Goal: Task Accomplishment & Management: Complete application form

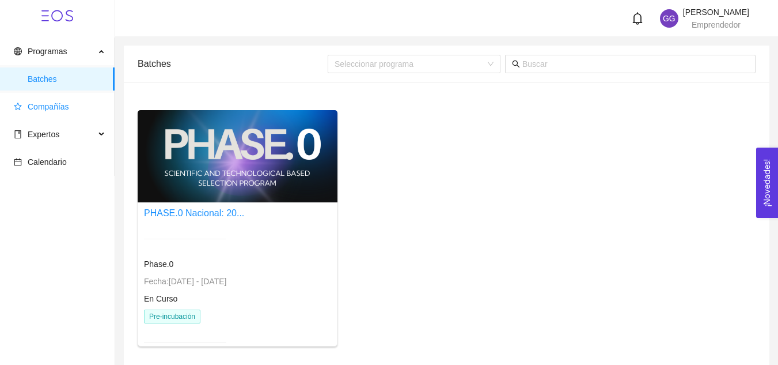
click at [66, 105] on span "Compañías" at bounding box center [48, 106] width 41 height 9
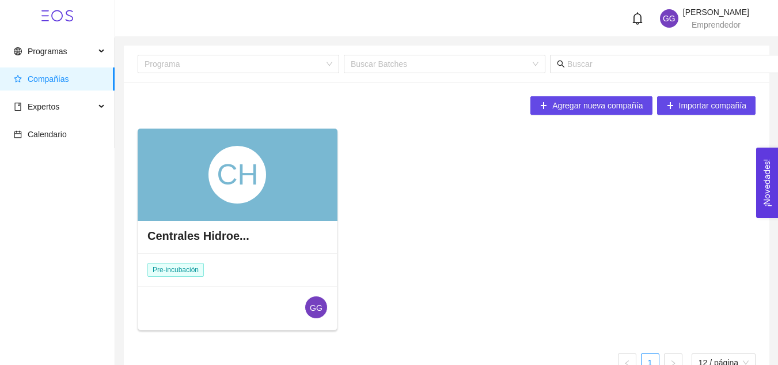
click at [283, 180] on div "CH" at bounding box center [238, 174] width 200 height 92
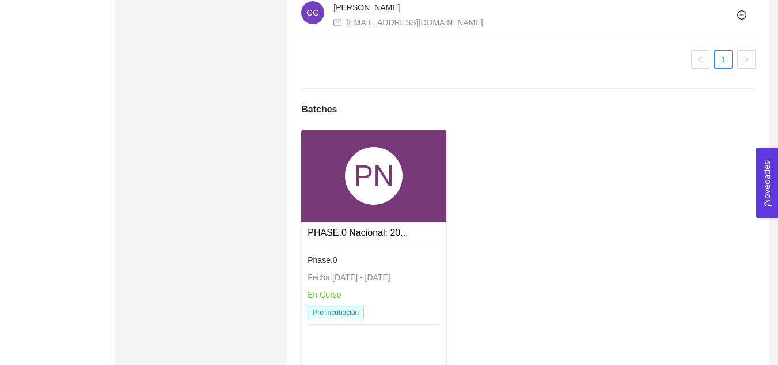
scroll to position [790, 0]
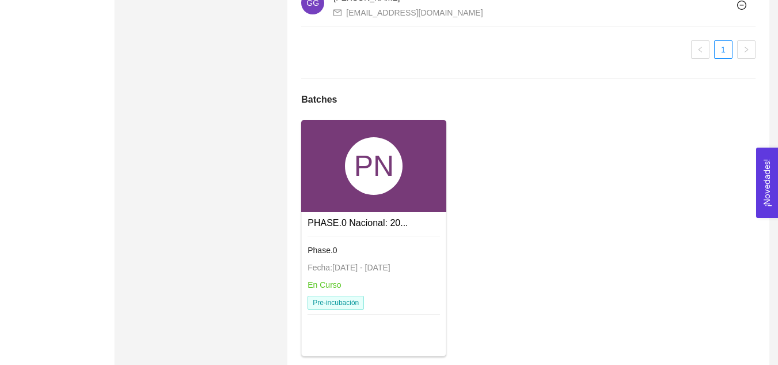
click at [342, 211] on div "PN" at bounding box center [373, 166] width 145 height 92
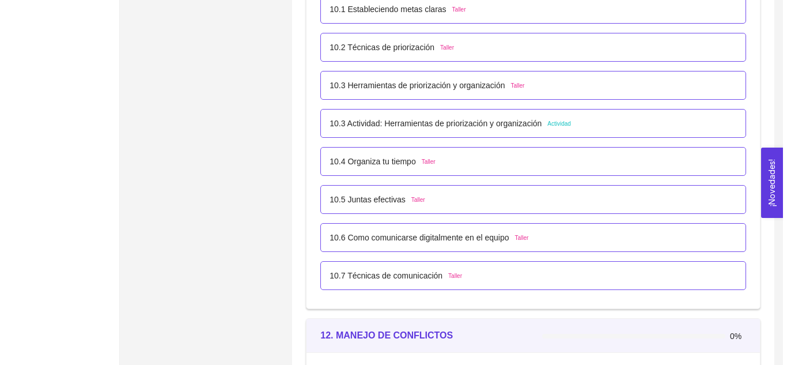
scroll to position [4354, 0]
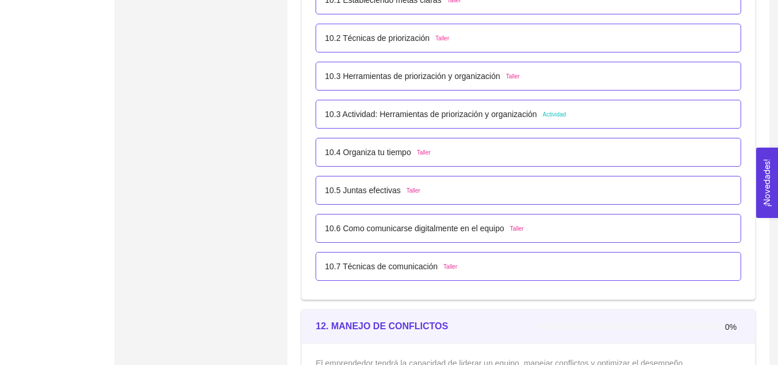
click at [417, 184] on div "10.5 Juntas efectivas Taller" at bounding box center [528, 190] width 407 height 13
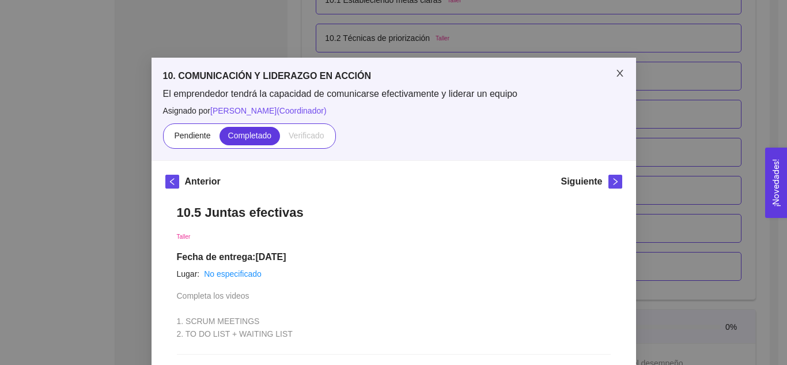
click at [615, 75] on icon "close" at bounding box center [619, 73] width 9 height 9
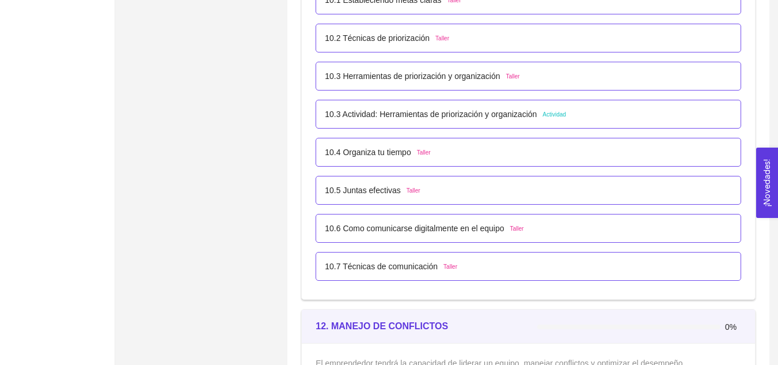
click at [518, 229] on span "Taller" at bounding box center [517, 228] width 14 height 9
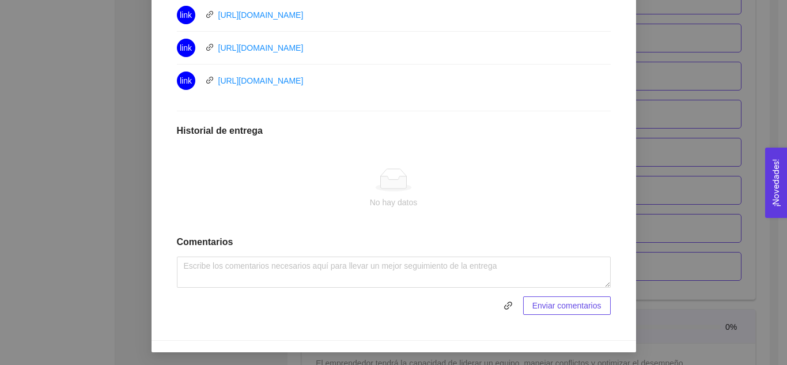
scroll to position [660, 0]
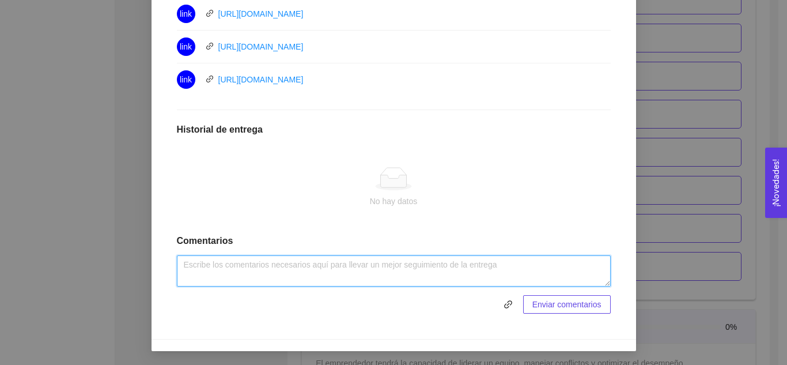
click at [488, 285] on textarea at bounding box center [394, 270] width 434 height 31
type textarea "Actividad realizada."
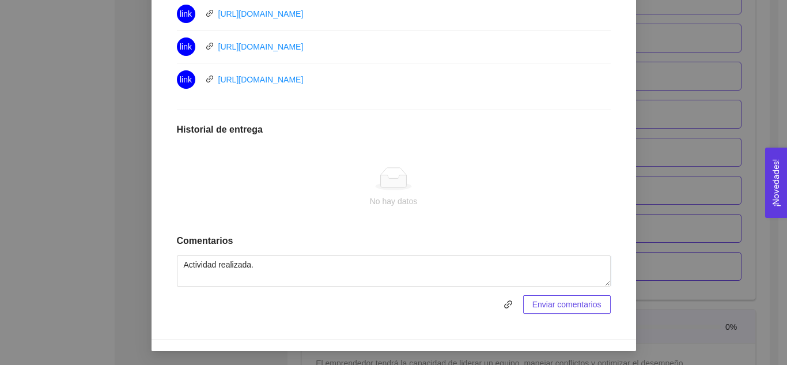
click at [561, 310] on span "Enviar comentarios" at bounding box center [566, 304] width 69 height 13
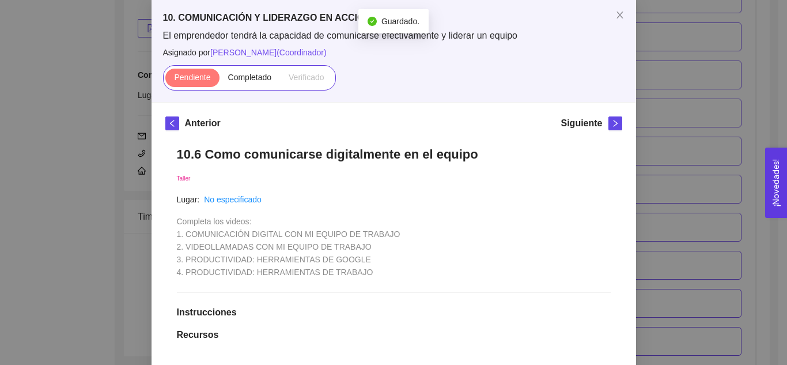
scroll to position [56, 0]
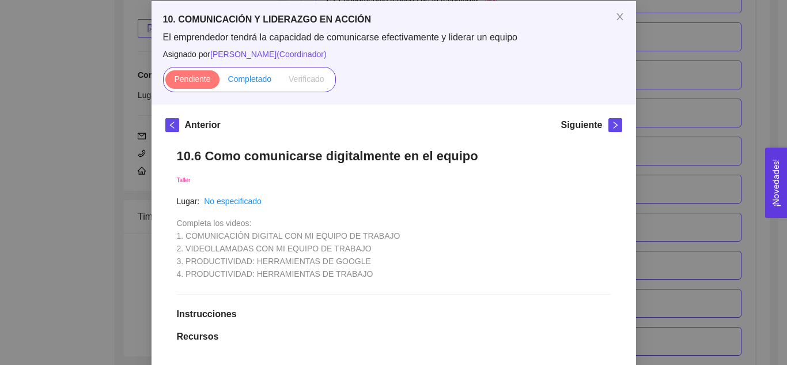
click at [236, 76] on span "Completado" at bounding box center [250, 78] width 44 height 9
click at [219, 82] on input "Completado" at bounding box center [219, 82] width 0 height 0
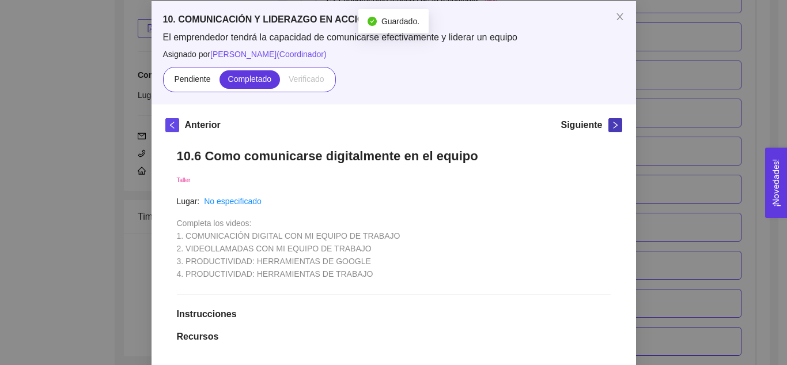
click at [612, 127] on icon "right" at bounding box center [615, 125] width 8 height 8
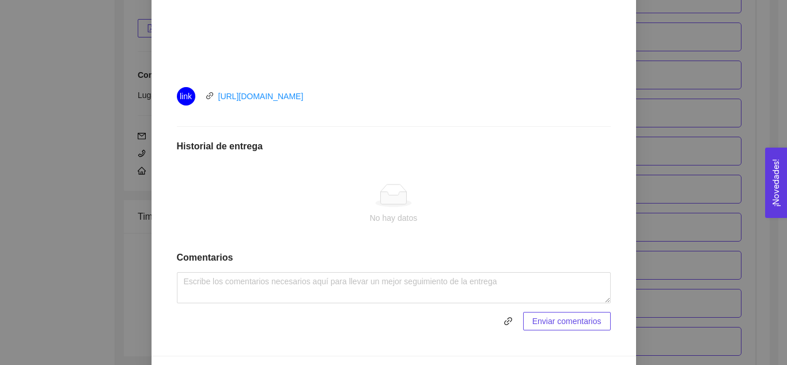
scroll to position [510, 0]
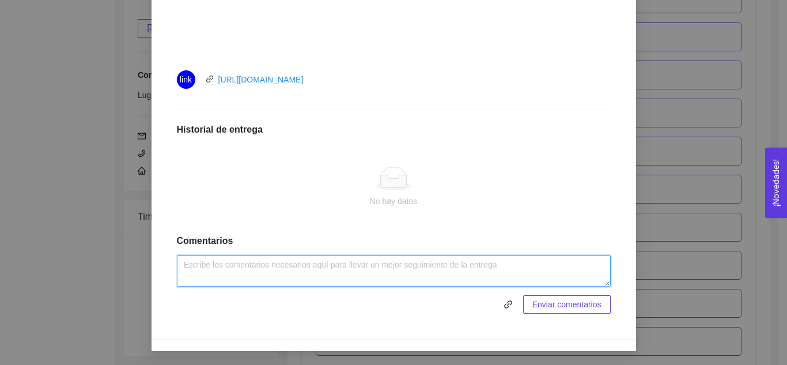
click at [418, 271] on textarea at bounding box center [394, 270] width 434 height 31
type textarea "Actividad realizada."
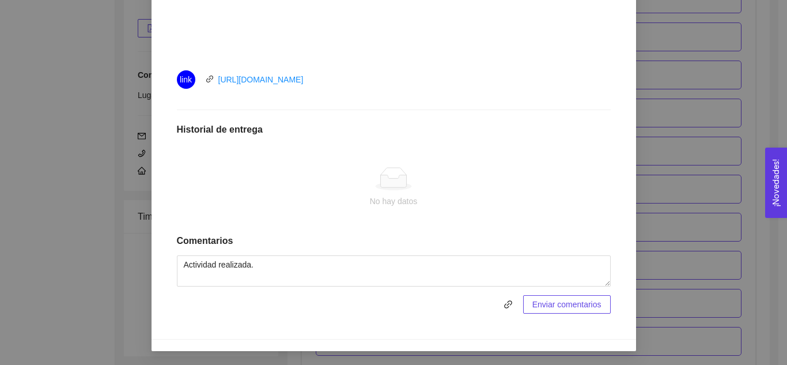
click at [544, 304] on span "Enviar comentarios" at bounding box center [566, 304] width 69 height 13
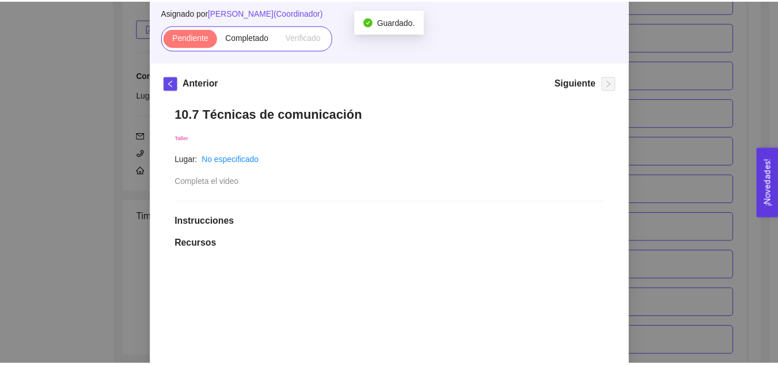
scroll to position [81, 0]
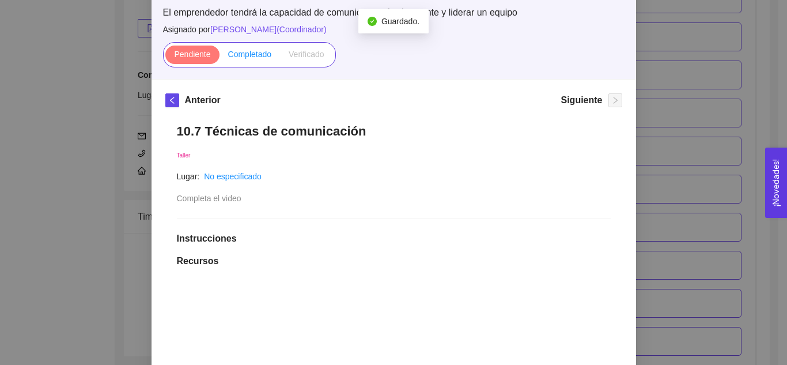
click at [244, 55] on span "Completado" at bounding box center [250, 54] width 44 height 9
click at [219, 57] on input "Completado" at bounding box center [219, 57] width 0 height 0
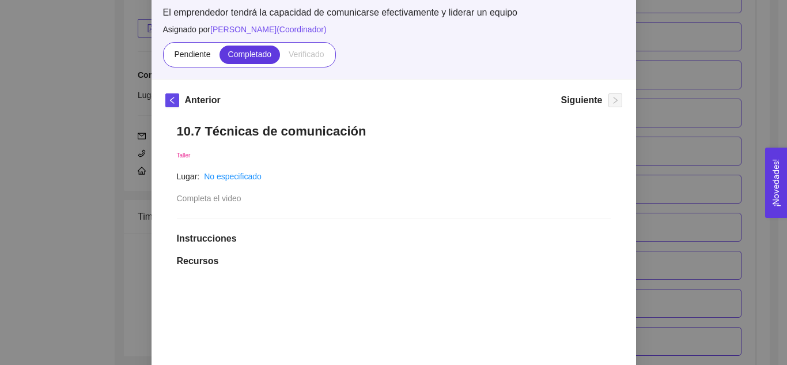
click at [653, 103] on div "10. COMUNICACIÓN Y LIDERAZGO EN ACCIÓN El emprendedor tendrá la capacidad de co…" at bounding box center [393, 182] width 787 height 365
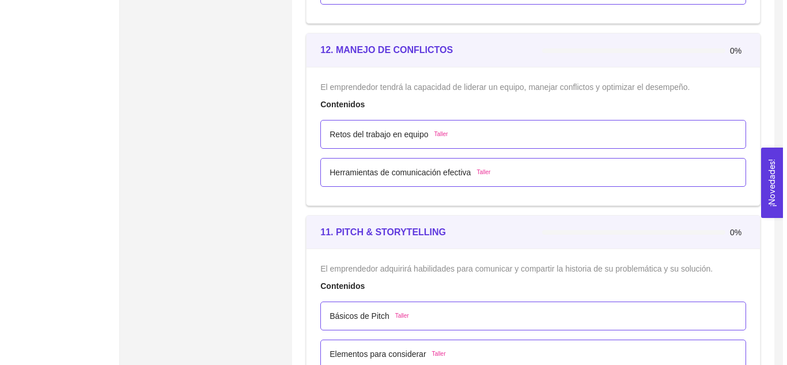
scroll to position [4639, 0]
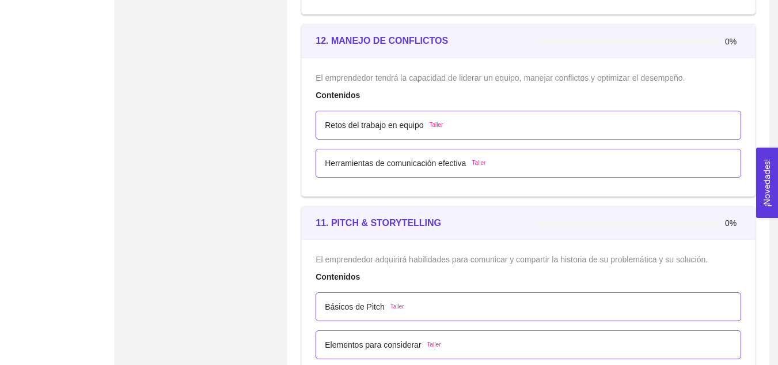
click at [435, 122] on span "Taller" at bounding box center [436, 124] width 14 height 9
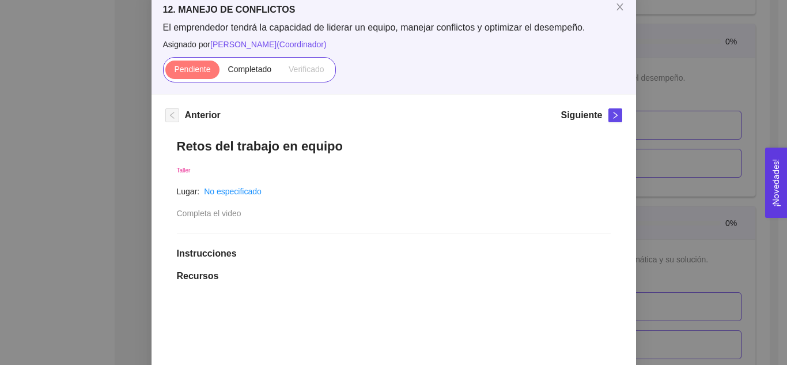
scroll to position [86, 0]
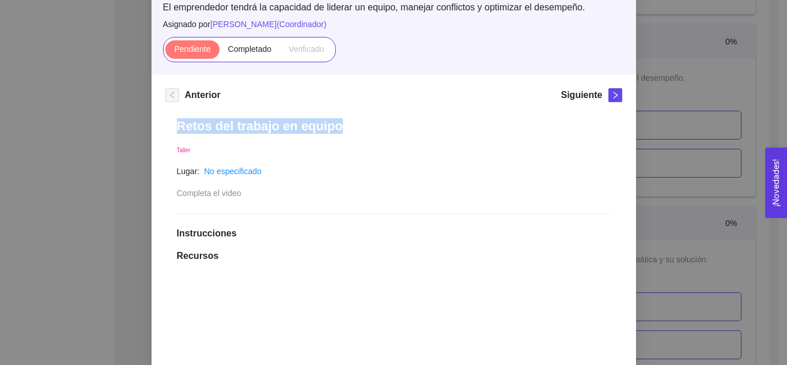
drag, startPoint x: 776, startPoint y: 105, endPoint x: 766, endPoint y: 128, distance: 25.6
click at [767, 126] on div "12. MANEJO DE CONFLICTOS El emprendedor tendrá la capacidad de liderar un equip…" at bounding box center [393, 182] width 787 height 365
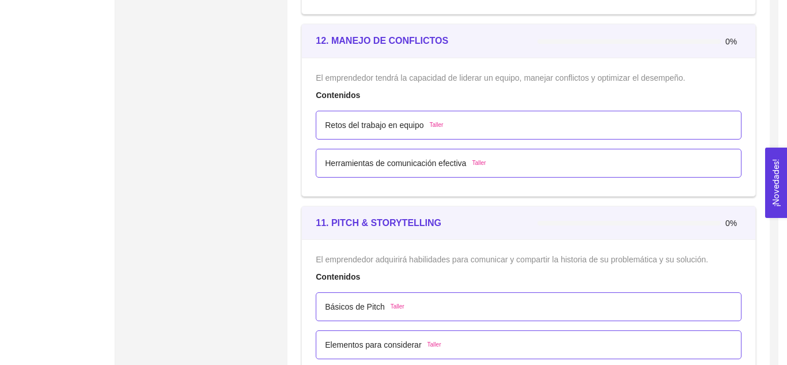
click at [766, 131] on div "12. MANEJO DE CONFLICTOS El emprendedor tendrá la capacidad de liderar un equip…" at bounding box center [393, 182] width 787 height 365
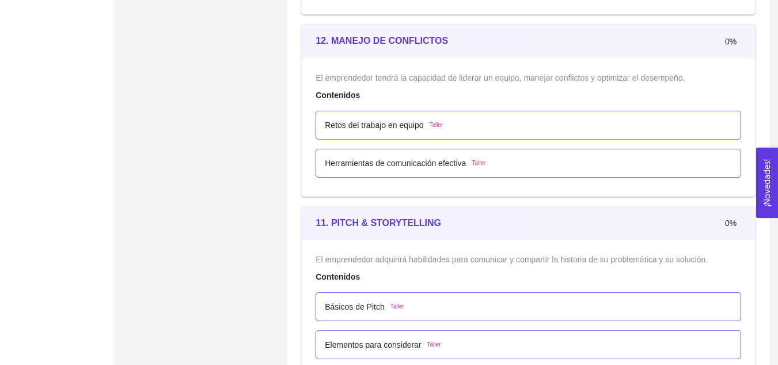
click at [437, 126] on span "Taller" at bounding box center [436, 124] width 14 height 9
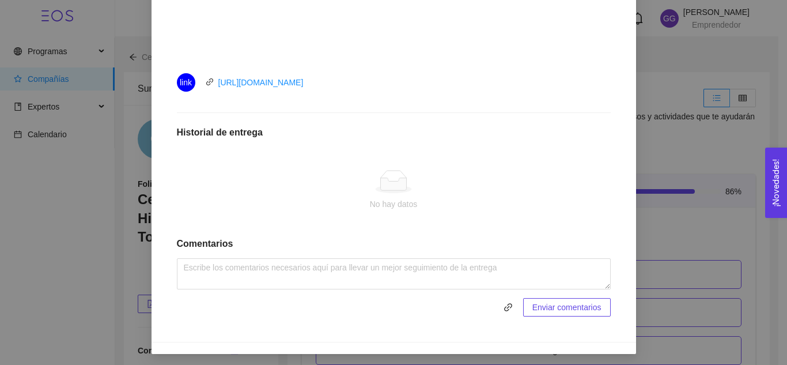
scroll to position [510, 0]
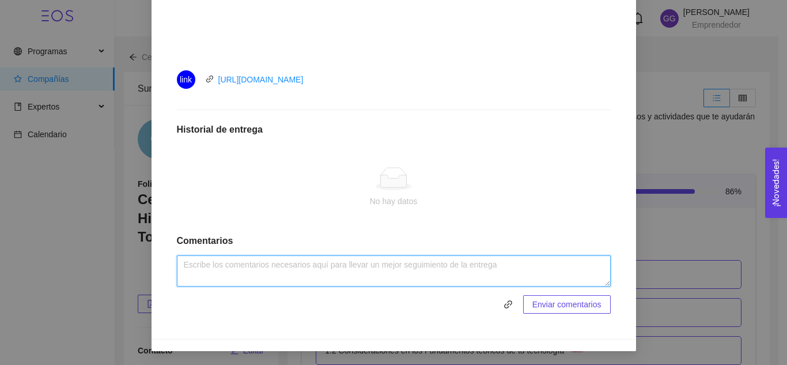
click at [439, 271] on textarea at bounding box center [394, 270] width 434 height 31
type textarea "Actividad realizada."
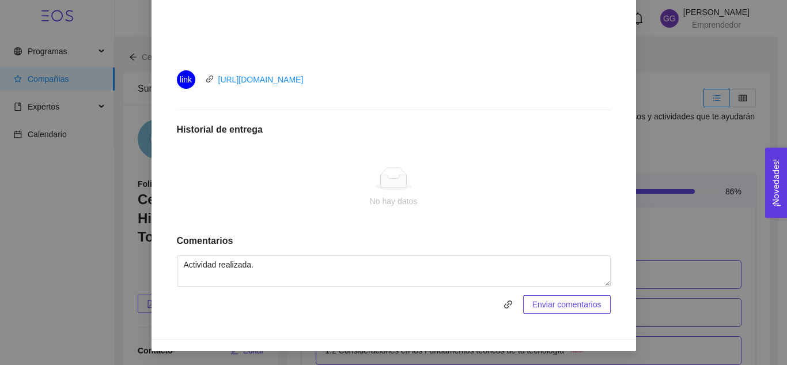
click at [537, 306] on span "Enviar comentarios" at bounding box center [566, 304] width 69 height 13
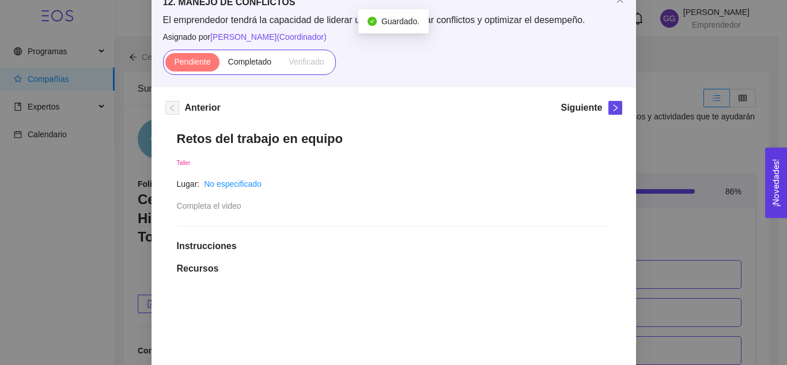
scroll to position [64, 0]
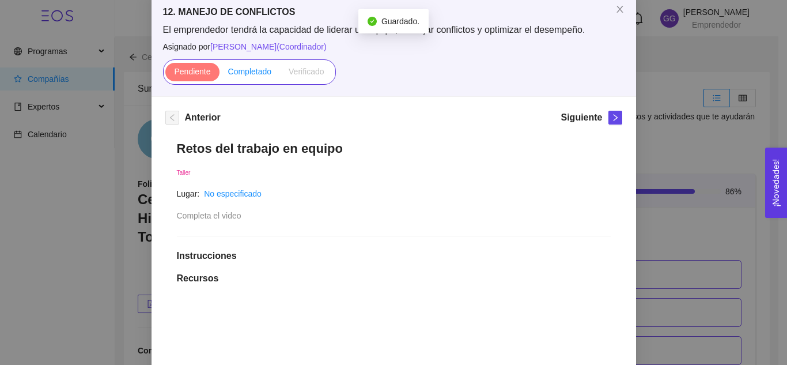
click at [239, 76] on span "Completado" at bounding box center [250, 71] width 44 height 9
click at [219, 74] on input "Completado" at bounding box center [219, 74] width 0 height 0
click at [611, 115] on icon "right" at bounding box center [615, 117] width 8 height 8
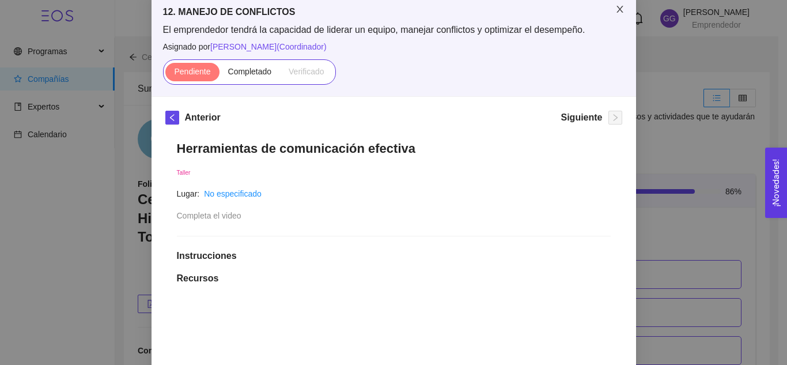
click at [616, 10] on icon "close" at bounding box center [619, 9] width 6 height 7
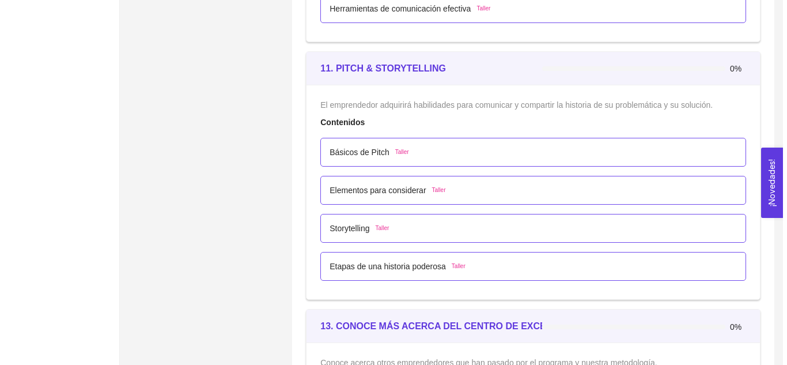
scroll to position [4794, 0]
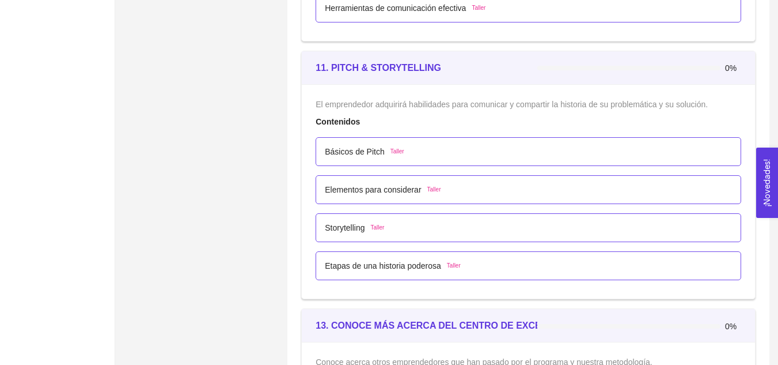
click at [394, 154] on span "Taller" at bounding box center [398, 151] width 14 height 9
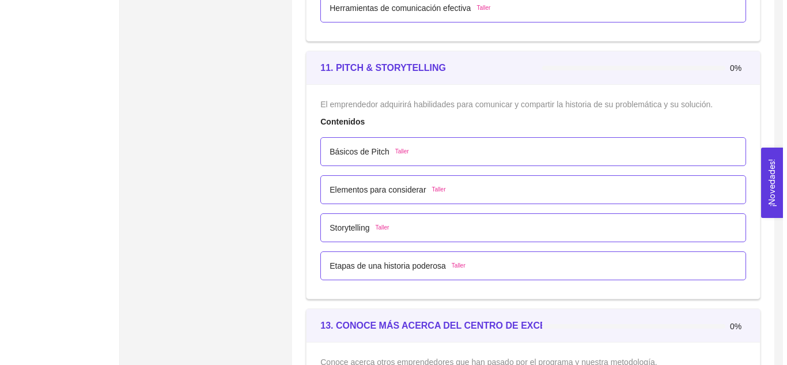
scroll to position [0, 0]
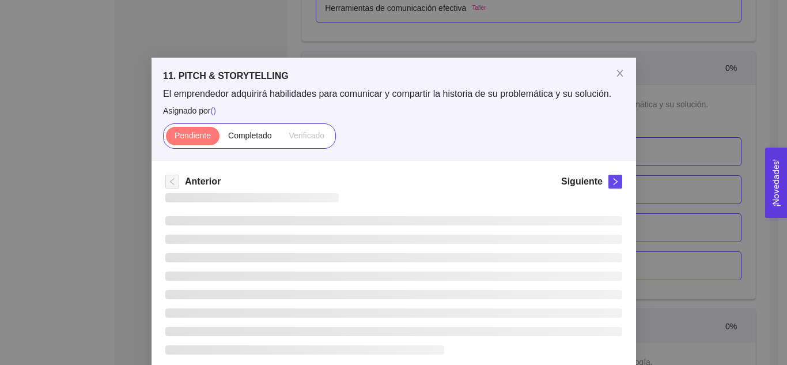
click at [394, 154] on div "11. PITCH & STORYTELLING El emprendedor adquirirá habilidades para comunicar y …" at bounding box center [393, 109] width 484 height 103
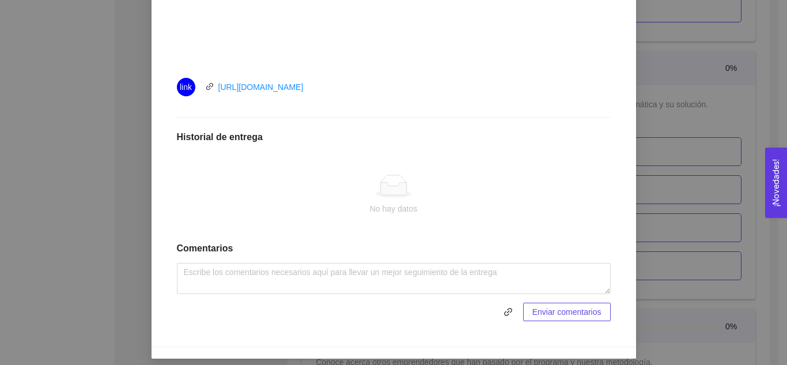
scroll to position [510, 0]
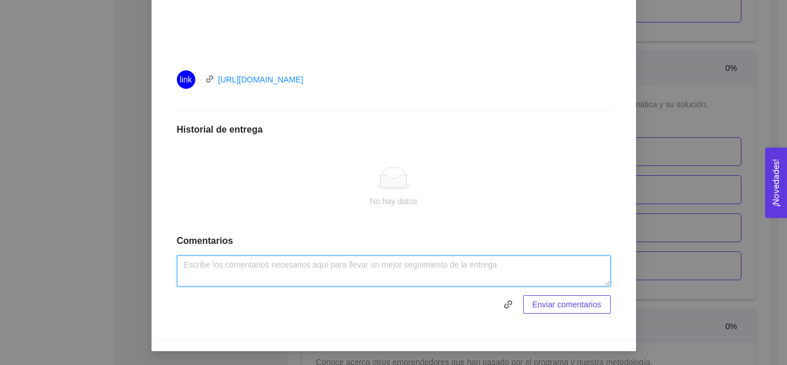
click at [538, 268] on textarea at bounding box center [394, 270] width 434 height 31
type textarea "Actividad realizada"
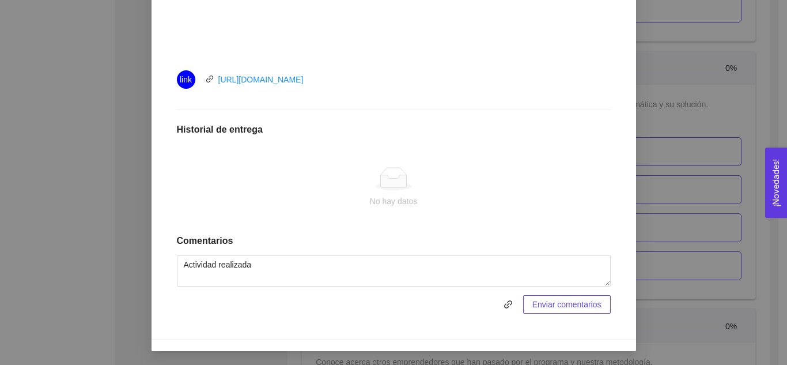
click at [588, 308] on span "Enviar comentarios" at bounding box center [566, 304] width 69 height 13
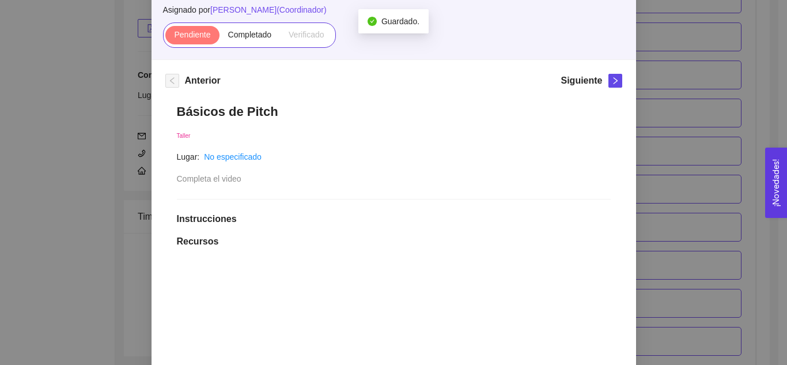
scroll to position [95, 0]
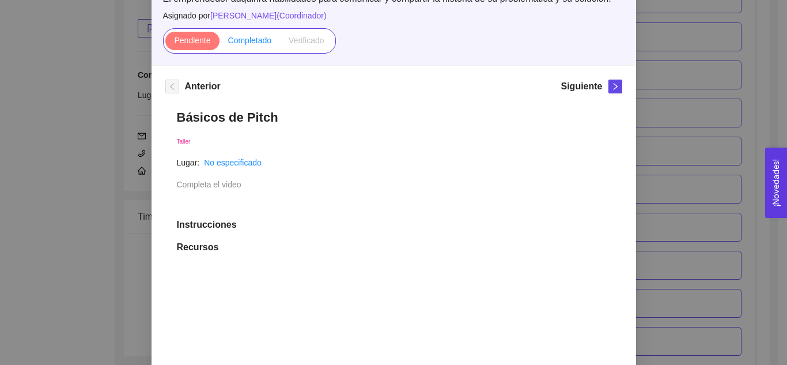
click at [238, 43] on span "Completado" at bounding box center [250, 40] width 44 height 9
click at [219, 43] on input "Completado" at bounding box center [219, 43] width 0 height 0
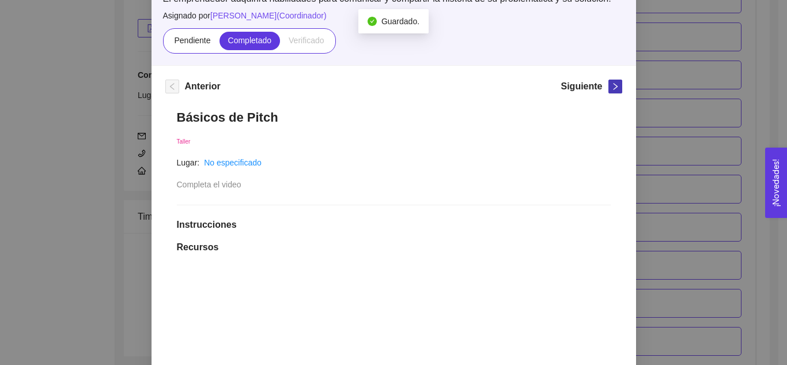
click at [612, 85] on icon "right" at bounding box center [615, 86] width 8 height 8
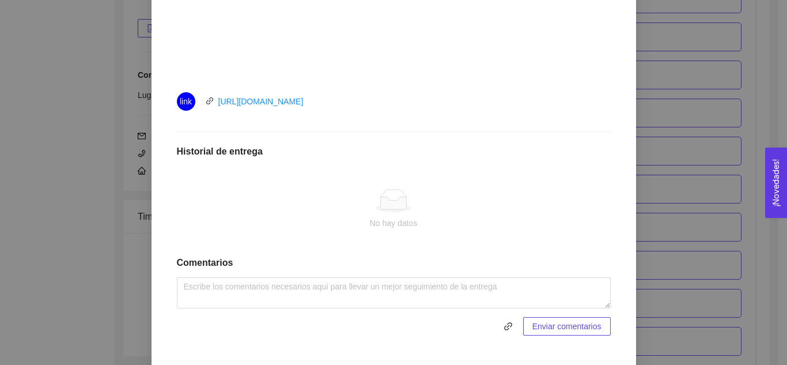
scroll to position [491, 0]
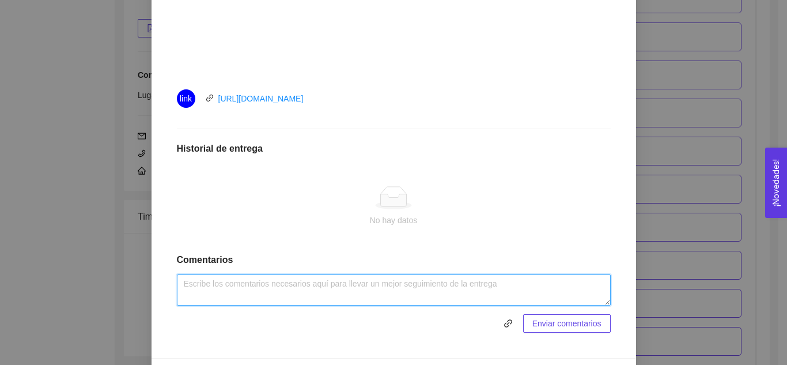
click at [532, 289] on textarea at bounding box center [394, 289] width 434 height 31
type textarea "Actividad realizada."
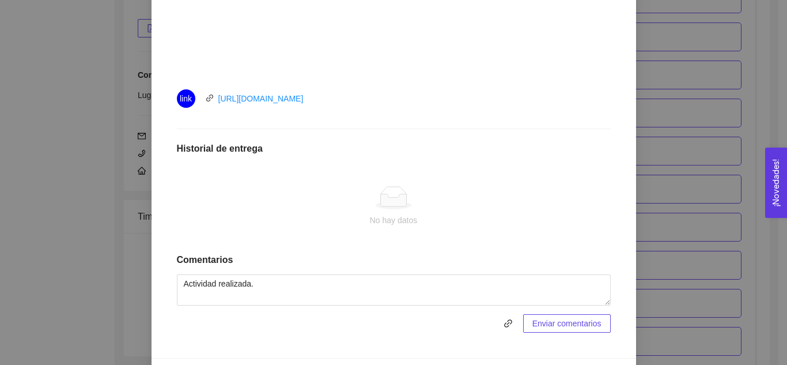
click at [565, 326] on span "Enviar comentarios" at bounding box center [566, 323] width 69 height 13
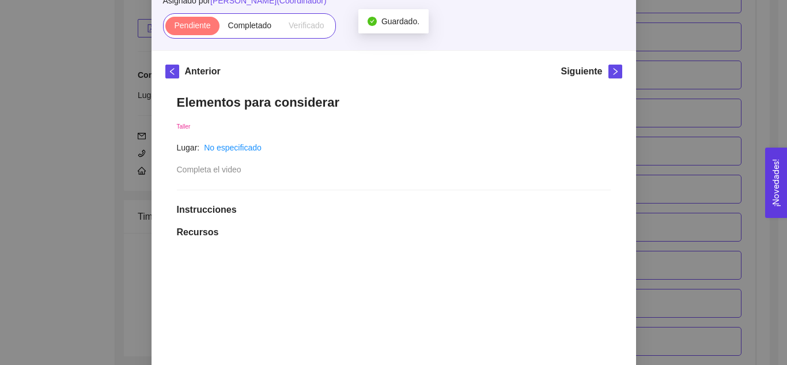
scroll to position [100, 0]
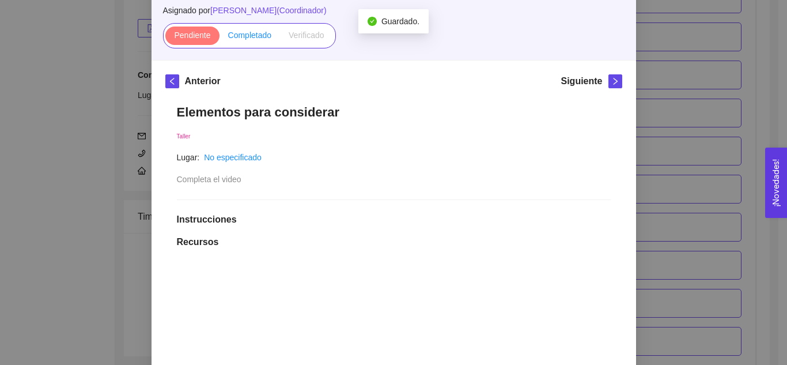
click at [245, 33] on span "Completado" at bounding box center [250, 35] width 44 height 9
click at [219, 38] on input "Completado" at bounding box center [219, 38] width 0 height 0
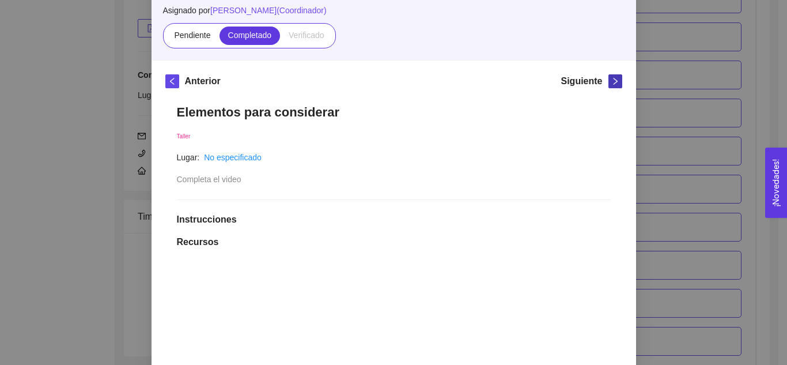
click at [609, 84] on button "button" at bounding box center [615, 81] width 14 height 14
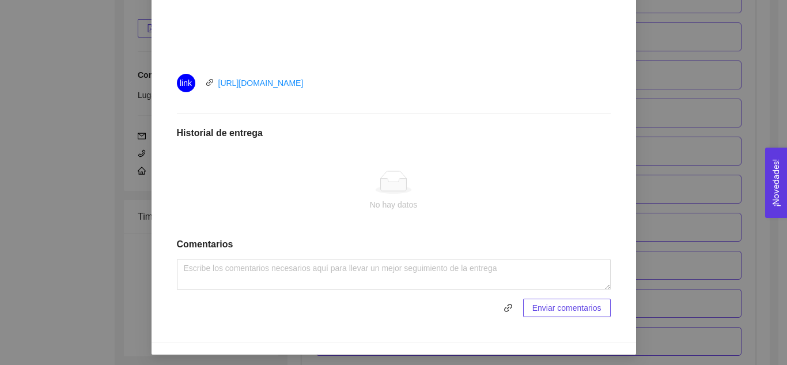
scroll to position [510, 0]
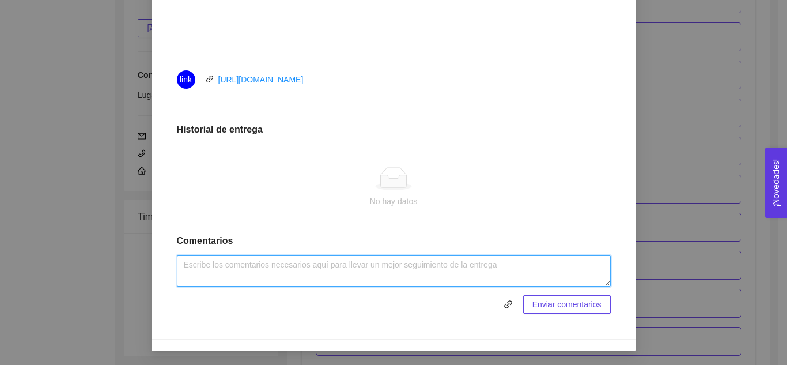
click at [413, 278] on textarea at bounding box center [394, 270] width 434 height 31
type textarea "Actividad realizada."
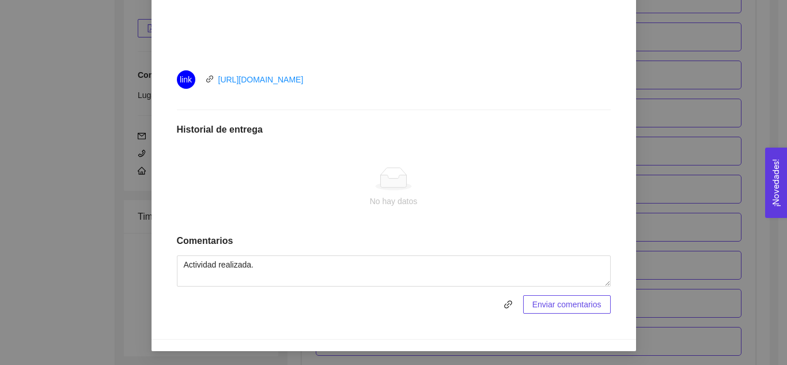
click at [574, 306] on span "Enviar comentarios" at bounding box center [566, 304] width 69 height 13
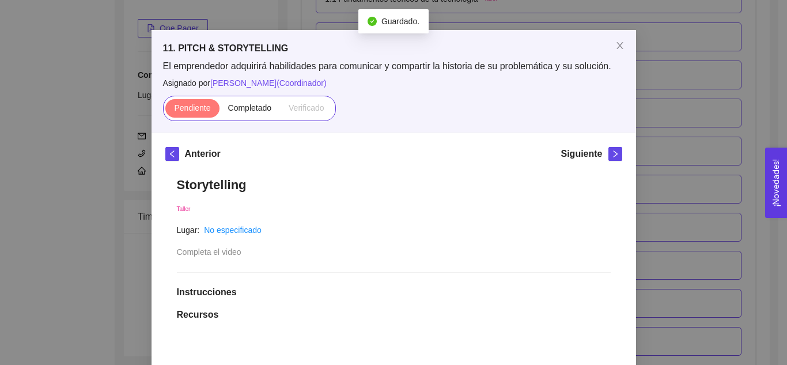
scroll to position [16, 0]
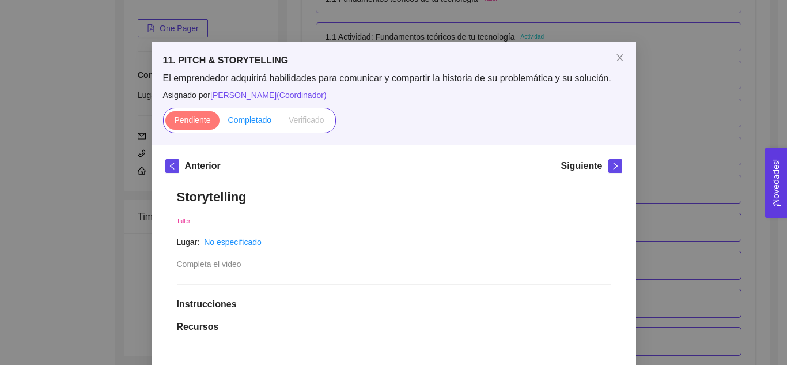
click at [244, 121] on span "Completado" at bounding box center [250, 119] width 44 height 9
click at [219, 123] on input "Completado" at bounding box center [219, 123] width 0 height 0
click at [613, 168] on icon "right" at bounding box center [615, 165] width 4 height 7
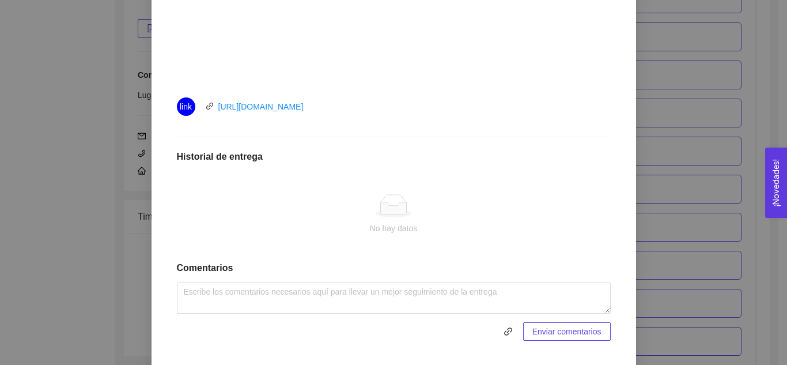
scroll to position [492, 0]
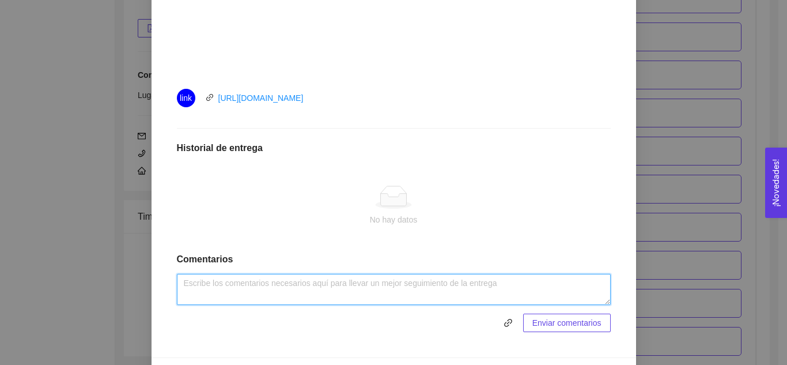
click at [503, 284] on textarea at bounding box center [394, 289] width 434 height 31
type textarea "Actividad realizada."
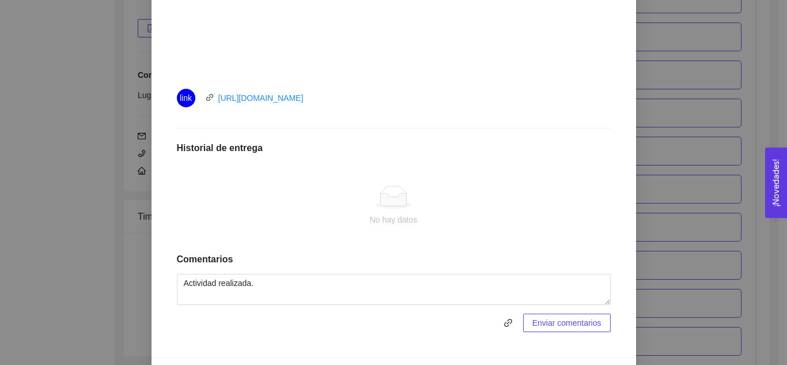
click at [567, 327] on span "Enviar comentarios" at bounding box center [566, 322] width 69 height 13
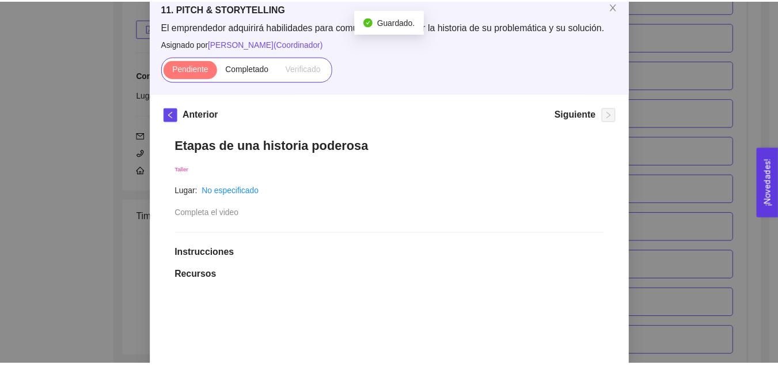
scroll to position [66, 0]
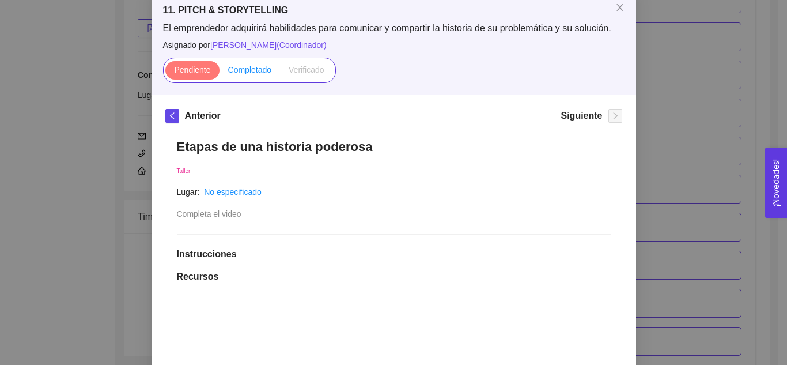
click at [233, 71] on span "Completado" at bounding box center [250, 69] width 44 height 9
click at [219, 73] on input "Completado" at bounding box center [219, 73] width 0 height 0
click at [615, 9] on icon "close" at bounding box center [619, 7] width 9 height 9
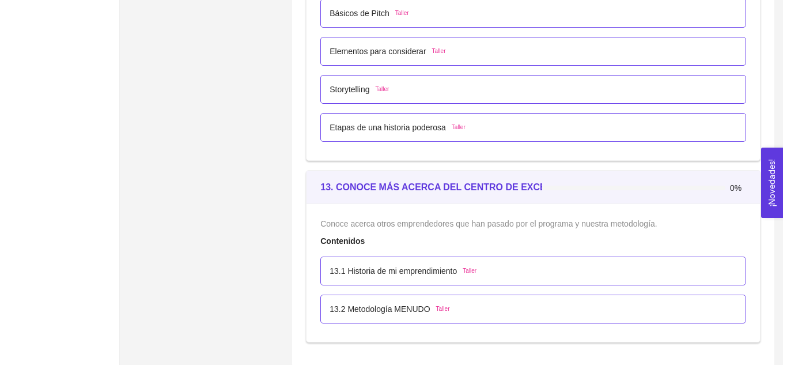
scroll to position [4941, 0]
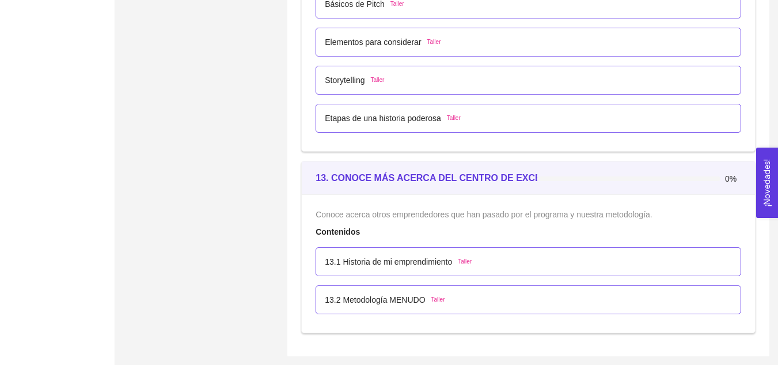
click at [459, 262] on span "Taller" at bounding box center [465, 261] width 14 height 9
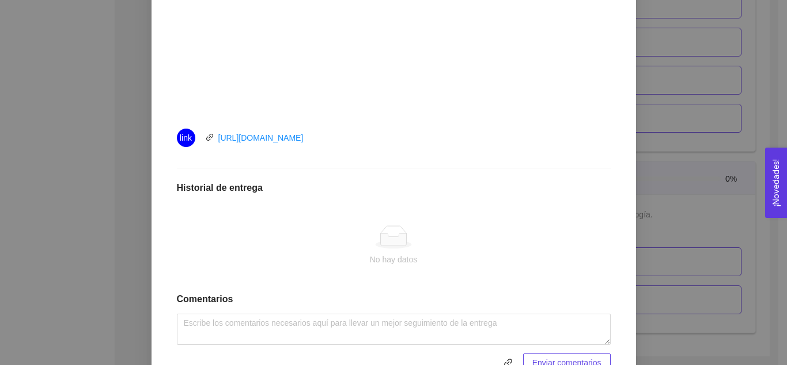
scroll to position [455, 0]
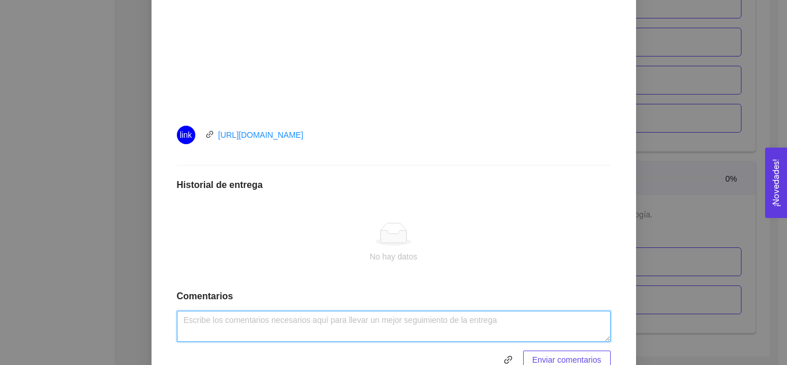
click at [452, 312] on textarea at bounding box center [394, 325] width 434 height 31
type textarea "Actividad realizada."
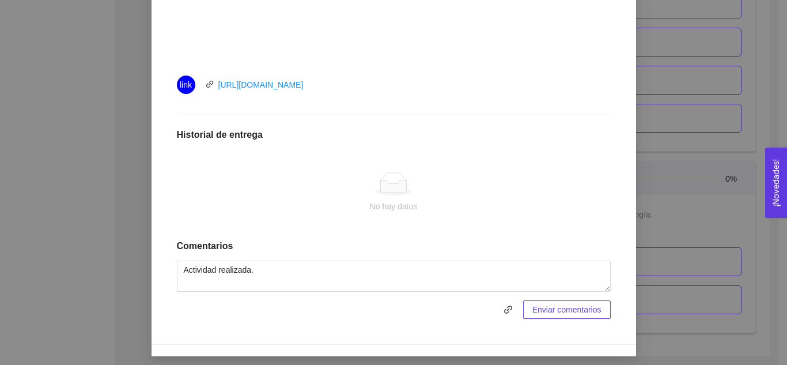
scroll to position [510, 0]
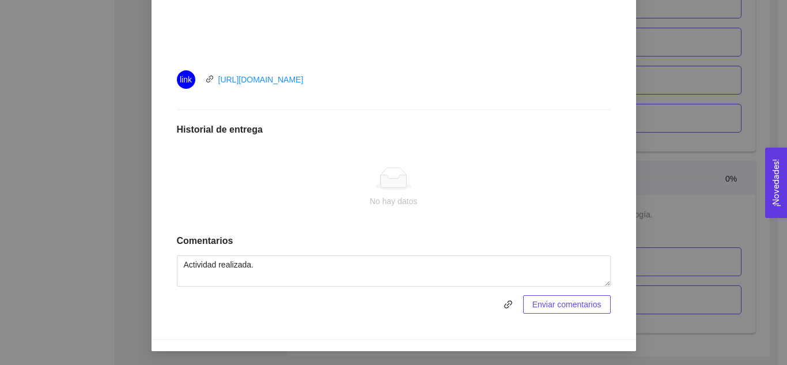
click at [581, 301] on span "Enviar comentarios" at bounding box center [566, 304] width 69 height 13
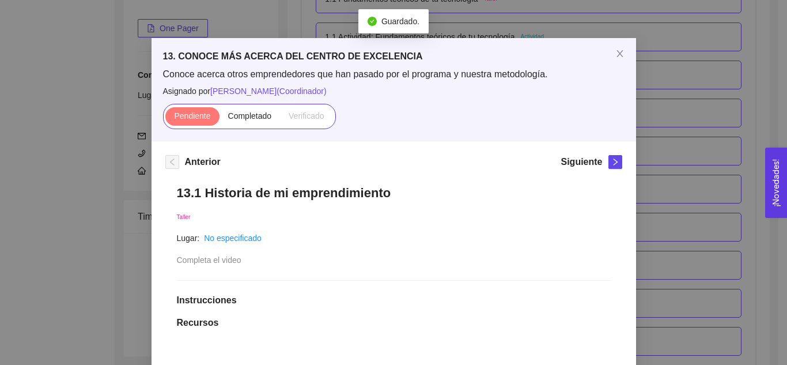
scroll to position [17, 0]
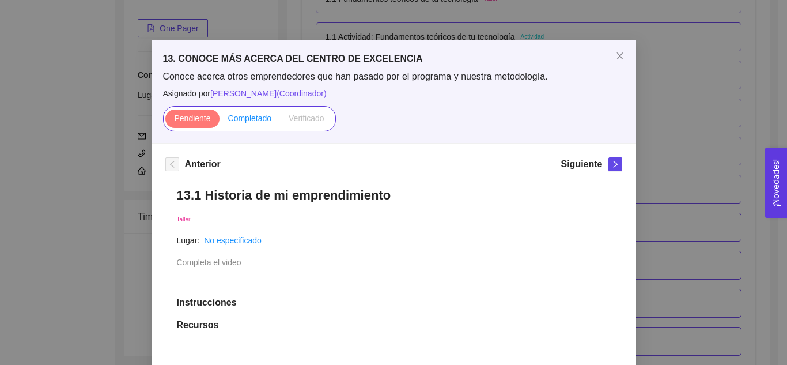
click at [247, 119] on span "Completado" at bounding box center [250, 117] width 44 height 9
click at [219, 121] on input "Completado" at bounding box center [219, 121] width 0 height 0
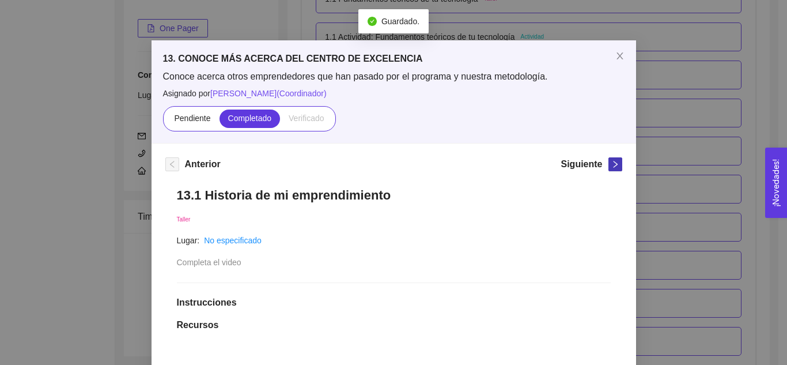
click at [613, 165] on icon "right" at bounding box center [615, 164] width 4 height 7
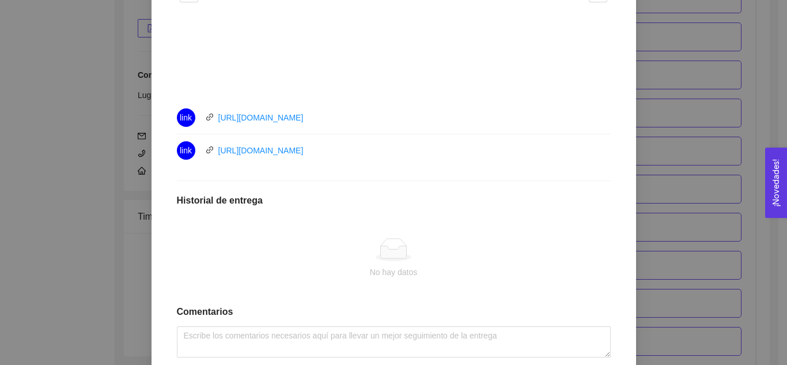
scroll to position [543, 0]
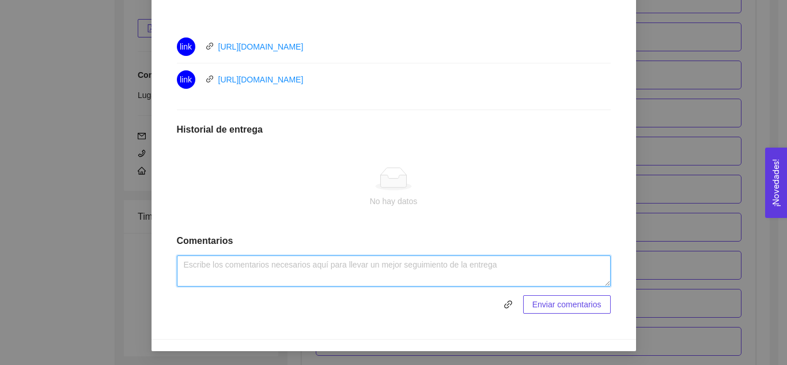
click at [428, 270] on textarea at bounding box center [394, 270] width 434 height 31
type textarea "Actividad realizada."
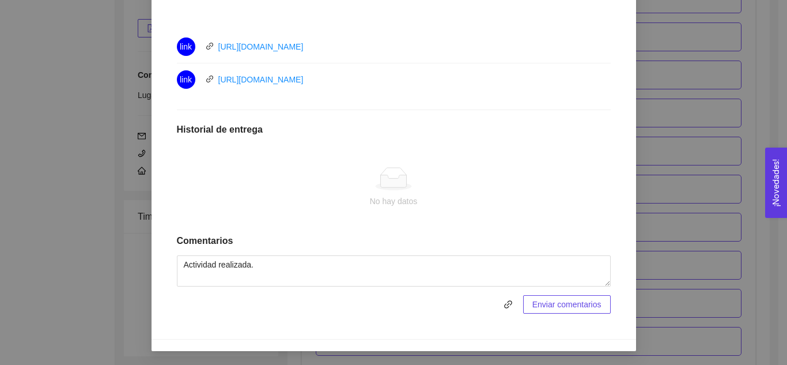
click at [537, 302] on span "Enviar comentarios" at bounding box center [566, 304] width 69 height 13
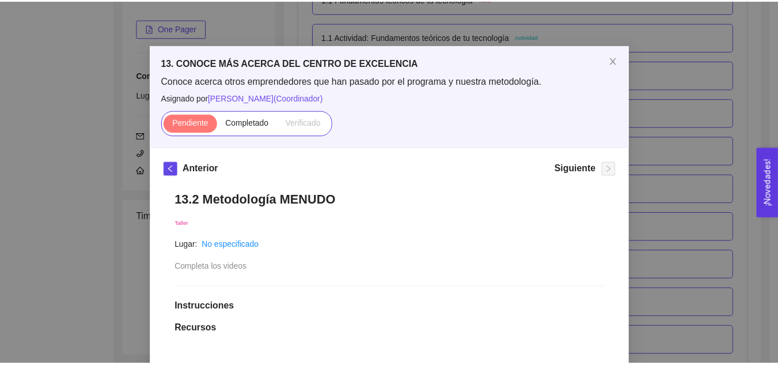
scroll to position [0, 0]
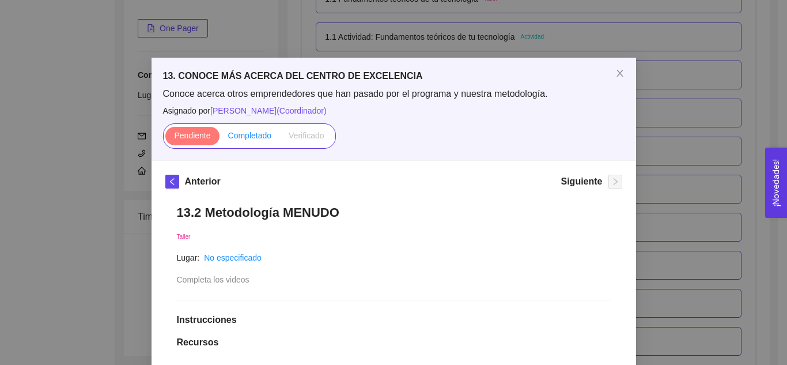
click at [236, 132] on span "Completado" at bounding box center [250, 135] width 44 height 9
click at [219, 138] on input "Completado" at bounding box center [219, 138] width 0 height 0
click at [615, 73] on icon "close" at bounding box center [619, 73] width 9 height 9
